Goal: Task Accomplishment & Management: Use online tool/utility

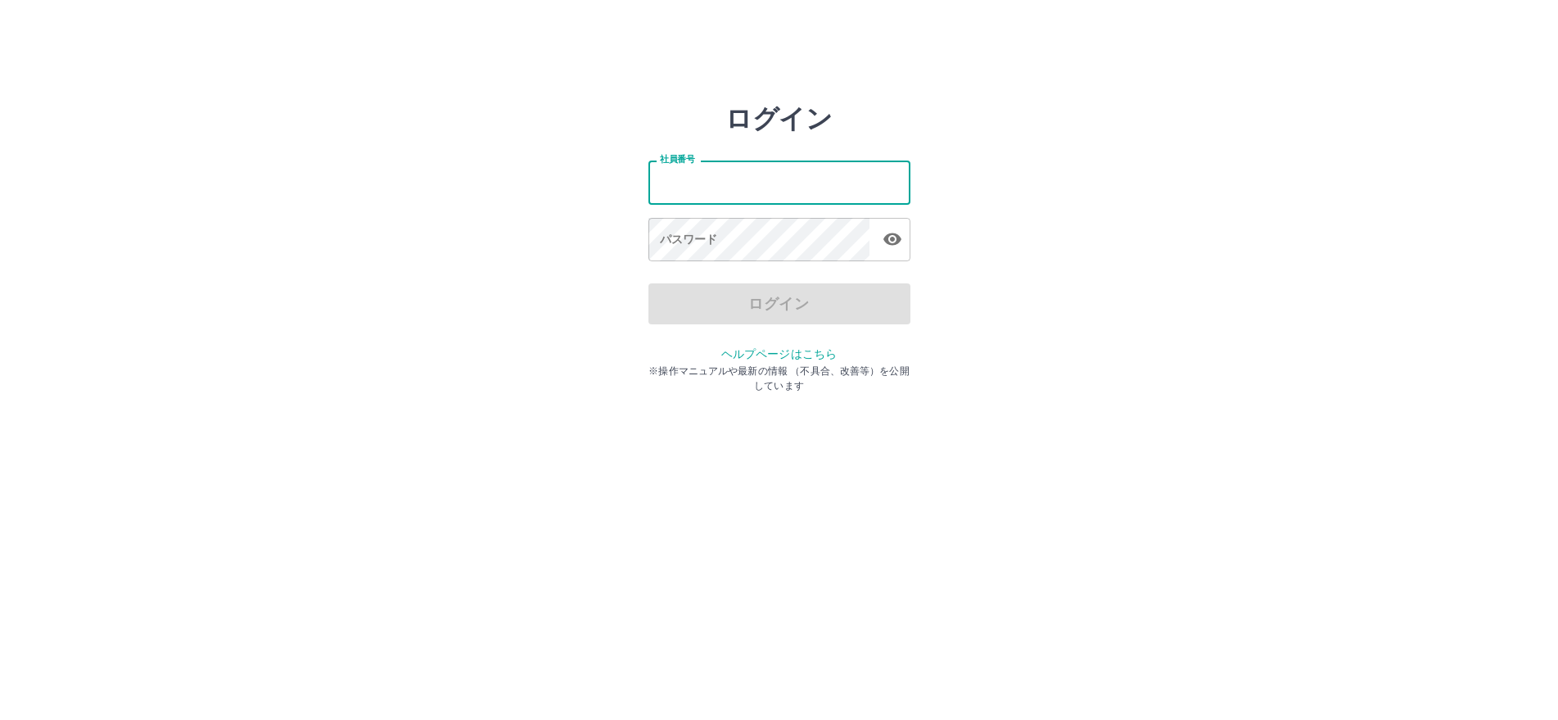
click at [781, 196] on input "社員番号" at bounding box center [779, 181] width 262 height 43
type input "*******"
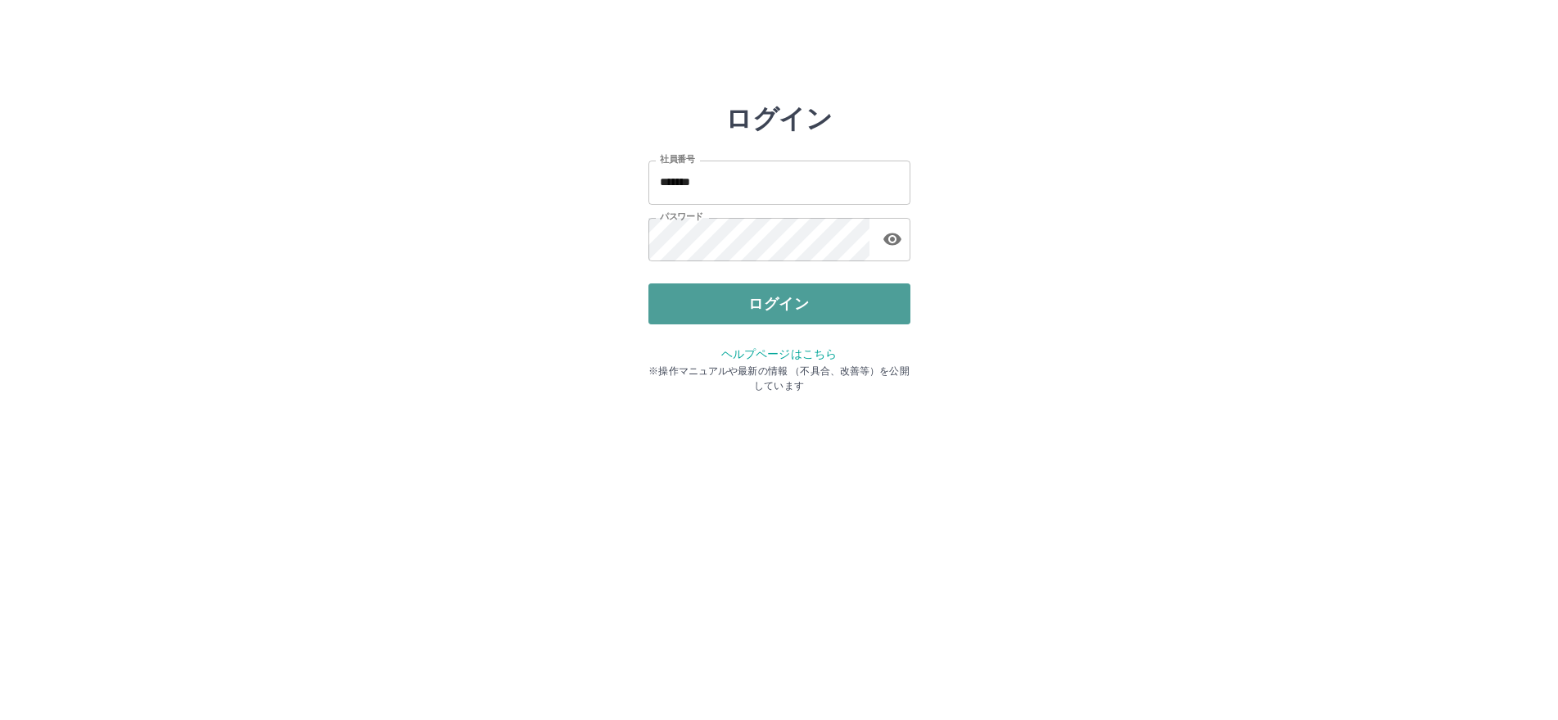
click at [775, 306] on button "ログイン" at bounding box center [779, 303] width 262 height 41
